Goal: Navigation & Orientation: Find specific page/section

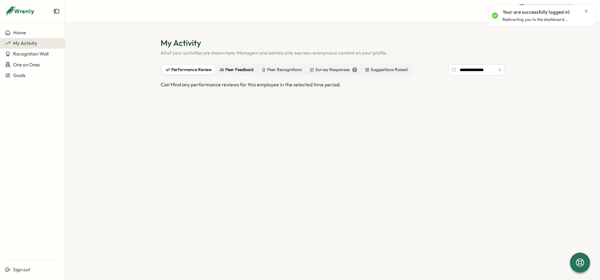
click at [242, 68] on div "Peer Feedback" at bounding box center [237, 70] width 34 height 7
click at [260, 70] on label "Peer Recognitions" at bounding box center [282, 69] width 48 height 9
click at [302, 67] on label "Peer Recognitions" at bounding box center [282, 69] width 48 height 9
click at [315, 68] on div "Survey Responses 1" at bounding box center [332, 70] width 47 height 7
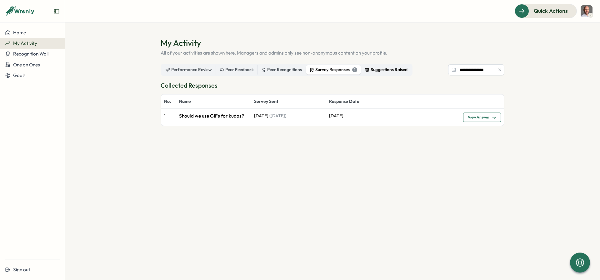
click at [385, 70] on div "Suggestions Raised" at bounding box center [386, 70] width 42 height 7
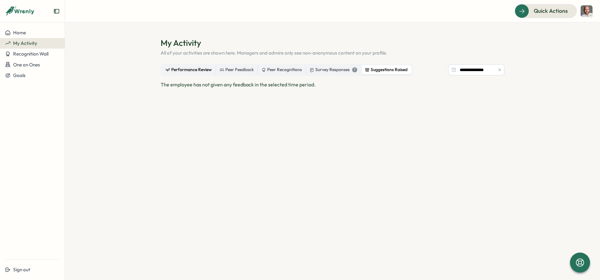
click at [176, 67] on div "Performance Review" at bounding box center [189, 70] width 46 height 7
click at [13, 33] on span "Home" at bounding box center [19, 33] width 13 height 6
